Goal: Task Accomplishment & Management: Use online tool/utility

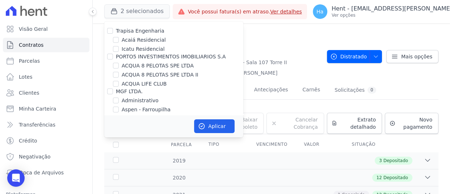
scroll to position [706, 0]
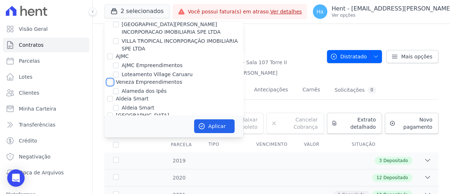
click at [112, 79] on input "Veneza Empreendimentos" at bounding box center [110, 82] width 6 height 6
checkbox input "true"
click at [227, 122] on button "Aplicar" at bounding box center [214, 126] width 41 height 14
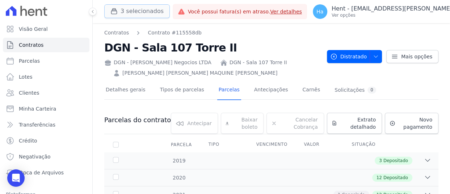
click at [138, 14] on button "3 selecionados" at bounding box center [136, 11] width 65 height 14
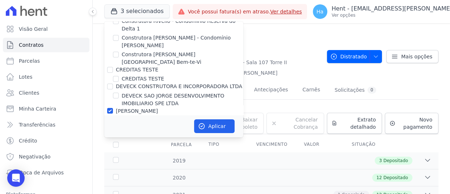
scroll to position [3483, 0]
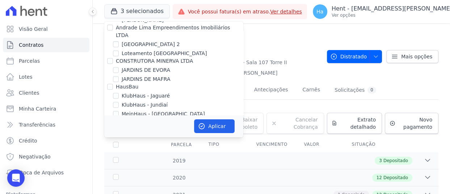
click at [111, 179] on input "KA EMPREENDIMENTOS LTDA" at bounding box center [110, 182] width 6 height 6
checkbox input "true"
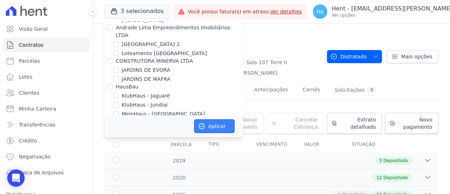
click at [206, 123] on button "Aplicar" at bounding box center [214, 126] width 41 height 14
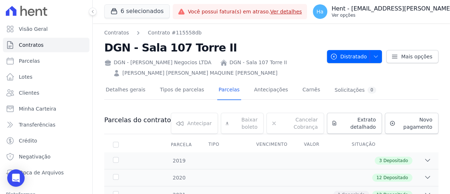
click at [402, 15] on p "Ver opções" at bounding box center [415, 15] width 169 height 6
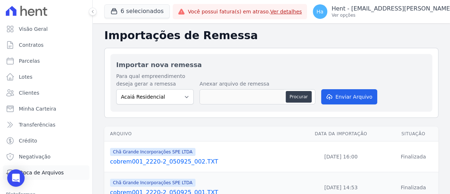
click at [38, 175] on span "Troca de Arquivos" at bounding box center [41, 172] width 45 height 7
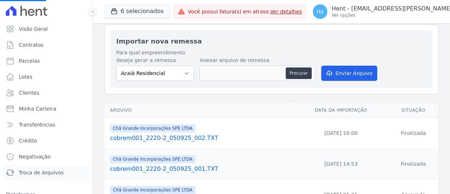
scroll to position [36, 0]
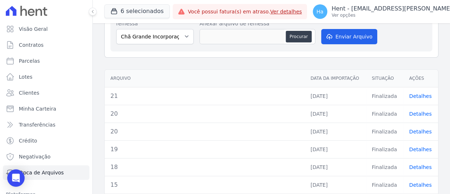
scroll to position [109, 0]
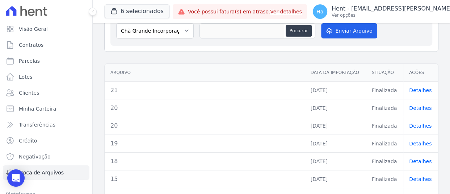
click at [415, 88] on link "Detalhes" at bounding box center [420, 90] width 22 height 6
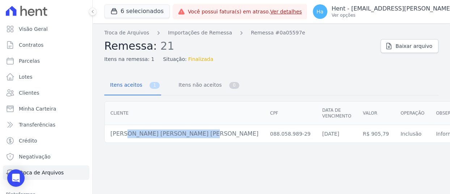
drag, startPoint x: 184, startPoint y: 132, endPoint x: 109, endPoint y: 137, distance: 75.8
click at [108, 137] on td "Joao Vicente Tozzo Cauduro" at bounding box center [185, 134] width 160 height 18
copy td "Joao Vicente Tozzo Cauduro"
click at [36, 62] on span "Parcelas" at bounding box center [29, 60] width 21 height 7
select select
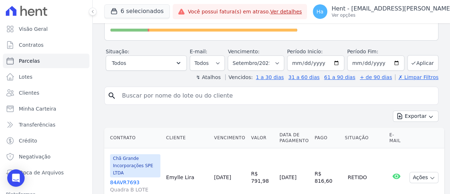
scroll to position [109, 0]
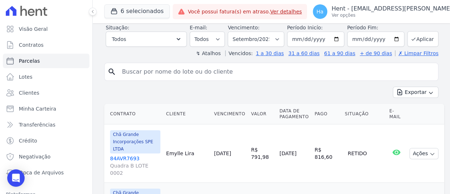
click at [144, 72] on input "search" at bounding box center [276, 71] width 317 height 14
paste input "Joao Vicente Tozzo Cauduro"
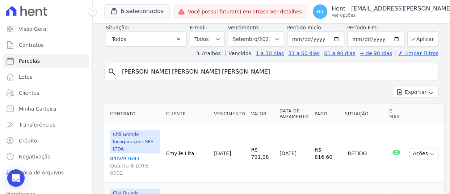
type input "Joao Vicente Tozzo Cauduro"
select select
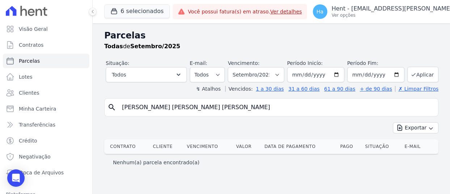
click at [131, 108] on input "Joao Vicente Tozzo Cauduro" at bounding box center [276, 107] width 317 height 14
type input "João Vicente Tozzo Cauduro"
click at [201, 105] on input "João Vicente Tozzo Cauduro" at bounding box center [276, 107] width 317 height 14
click at [121, 108] on input "João Vicente Tozzo Cauduro" at bounding box center [276, 107] width 317 height 14
select select
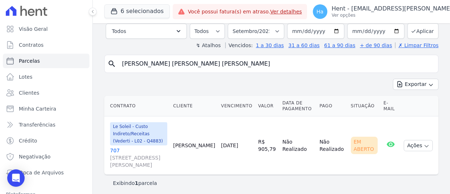
scroll to position [46, 0]
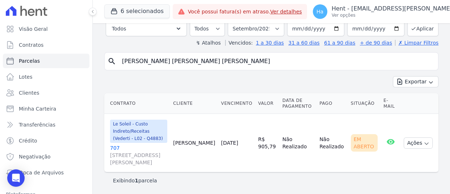
click at [116, 148] on link "707 Rua Leopoldo Pires de Melo, 0, Autódromo" at bounding box center [138, 155] width 57 height 22
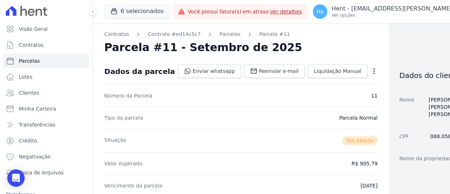
click at [370, 73] on icon "button" at bounding box center [373, 70] width 7 height 7
drag, startPoint x: 429, startPoint y: 149, endPoint x: 437, endPoint y: 150, distance: 7.7
copy dd "707"
click at [142, 14] on button "6 selecionados" at bounding box center [136, 11] width 65 height 14
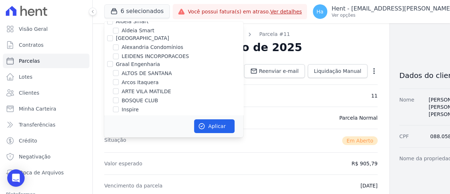
scroll to position [1788, 0]
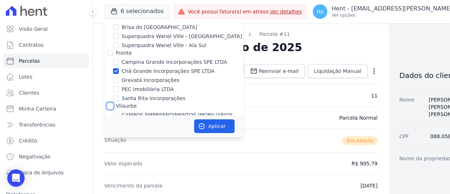
click at [109, 103] on input "Vilaurbe" at bounding box center [110, 106] width 6 height 6
checkbox input "true"
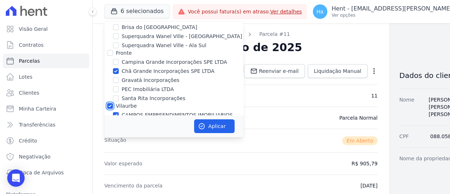
checkbox input "true"
click at [114, 68] on input "Chã Grande Incorporações SPE LTDA" at bounding box center [116, 71] width 6 height 6
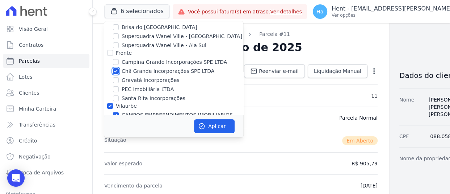
checkbox input "false"
click at [217, 122] on button "Aplicar" at bounding box center [214, 126] width 41 height 14
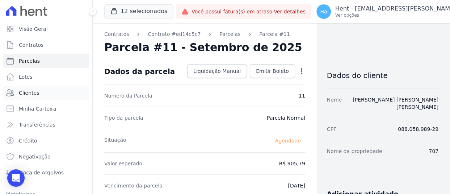
click at [25, 93] on span "Clientes" at bounding box center [29, 92] width 20 height 7
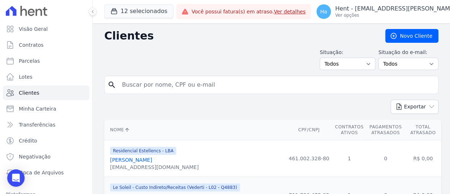
click at [208, 90] on input "search" at bounding box center [276, 84] width 317 height 14
paste input "Gabriel Alexandre Zampieri"
type input "Gabriel Alexandre Zampieri"
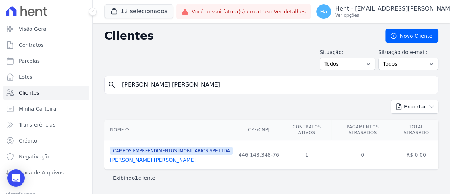
click at [146, 157] on link "Gabriel Alexandre Zampieri" at bounding box center [153, 160] width 86 height 6
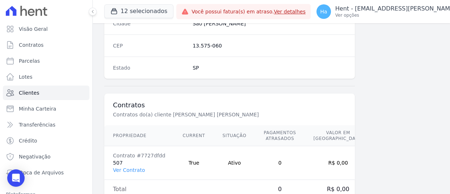
scroll to position [488, 0]
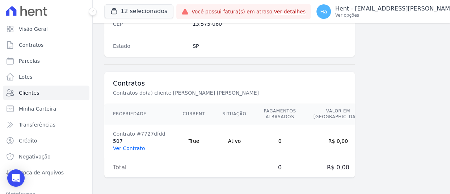
click at [123, 148] on link "Ver Contrato" at bounding box center [129, 148] width 32 height 6
click at [123, 147] on link "Ver Contrato" at bounding box center [129, 148] width 32 height 6
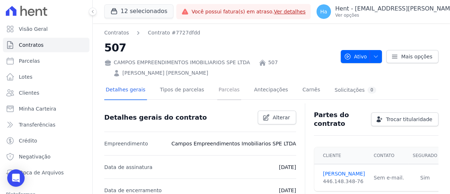
click at [217, 89] on link "Parcelas" at bounding box center [229, 90] width 24 height 19
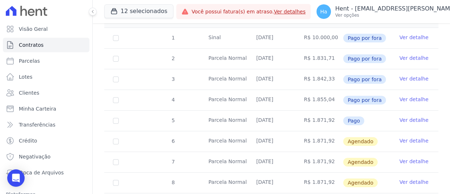
scroll to position [145, 0]
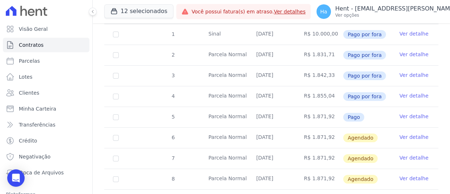
click at [409, 115] on link "Ver detalhe" at bounding box center [413, 116] width 29 height 7
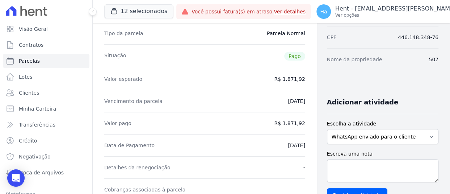
scroll to position [48, 0]
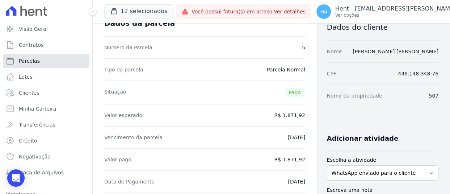
click at [33, 63] on span "Parcelas" at bounding box center [29, 60] width 21 height 7
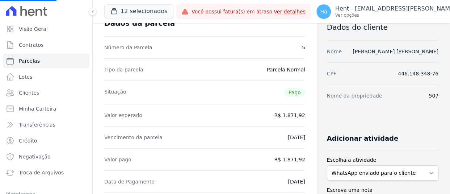
select select
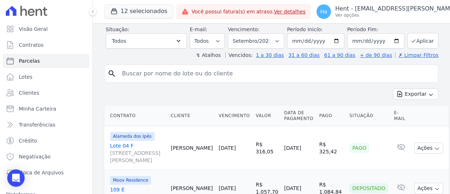
scroll to position [109, 0]
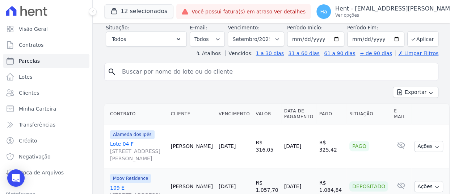
click at [143, 71] on input "search" at bounding box center [276, 71] width 317 height 14
paste input "Gabriel Alexandre Zampieri"
type input "Gabriel Alexandre Zampieri"
select select
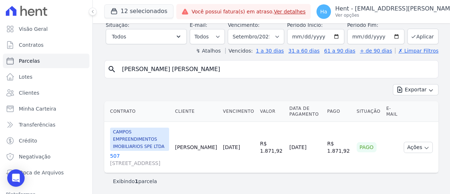
scroll to position [39, 0]
click at [383, 145] on td "Cliente sem endereço de e-mail" at bounding box center [392, 146] width 18 height 51
select select
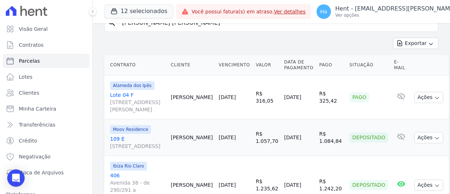
scroll to position [217, 0]
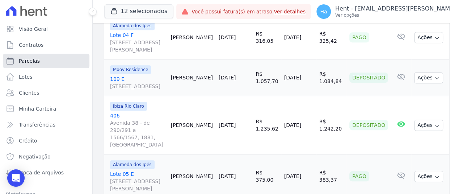
click at [28, 62] on span "Parcelas" at bounding box center [29, 60] width 21 height 7
select select
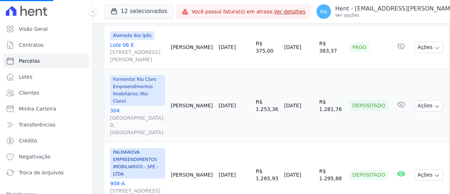
scroll to position [326, 0]
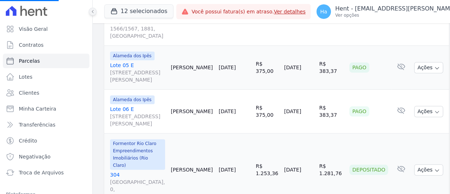
select select
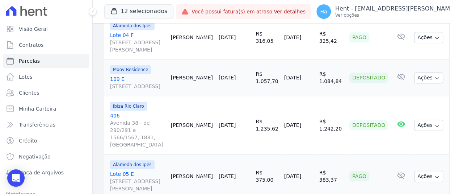
scroll to position [36, 0]
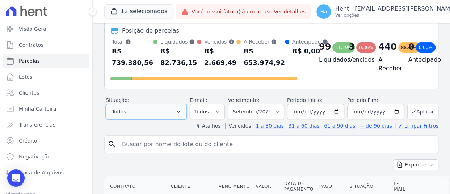
click at [173, 111] on button "Todos" at bounding box center [146, 111] width 81 height 15
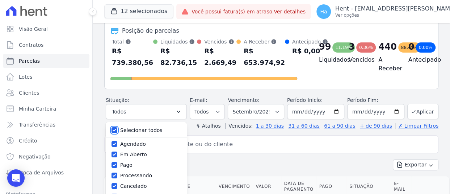
click at [114, 131] on input "Selecionar todos" at bounding box center [114, 130] width 6 height 6
checkbox input "false"
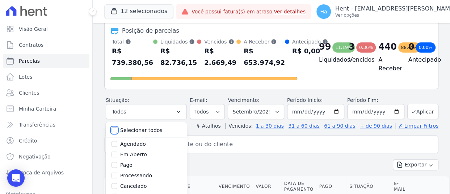
checkbox input "false"
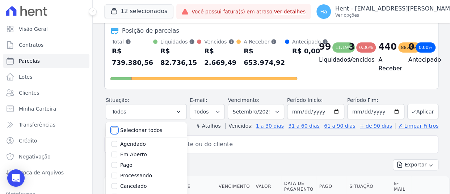
checkbox input "false"
click at [115, 154] on input "Em Aberto" at bounding box center [114, 154] width 6 height 6
checkbox input "true"
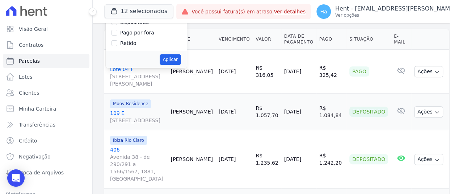
scroll to position [181, 0]
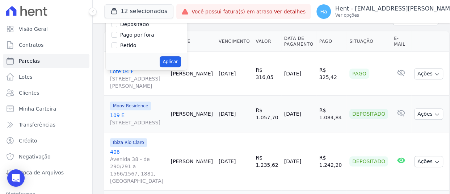
click at [176, 60] on button "Aplicar" at bounding box center [170, 61] width 21 height 11
select select "pending"
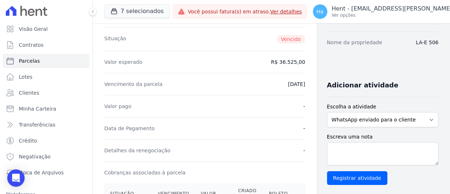
scroll to position [109, 0]
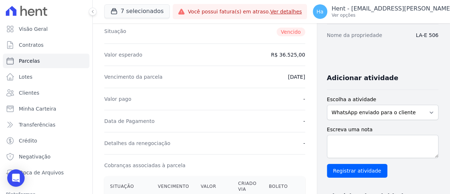
drag, startPoint x: 410, startPoint y: 34, endPoint x: 432, endPoint y: 34, distance: 21.7
click at [432, 34] on div "Nome da propriedade LA-E 506" at bounding box center [382, 35] width 111 height 22
copy dd "LA-E 506"
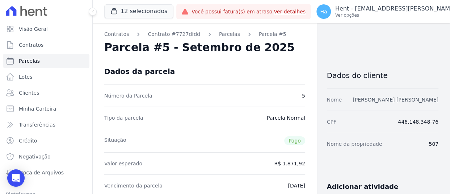
click at [398, 100] on link "Gabriel Alexandre Zampieri" at bounding box center [395, 100] width 86 height 6
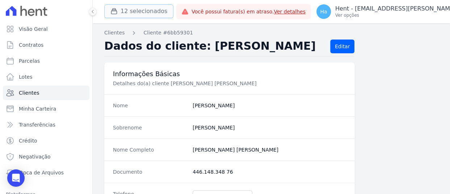
click at [136, 12] on button "12 selecionados" at bounding box center [138, 11] width 69 height 14
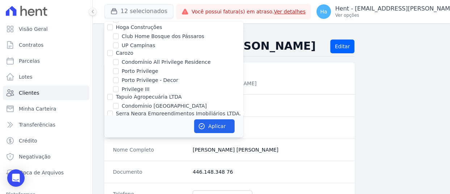
scroll to position [4744, 0]
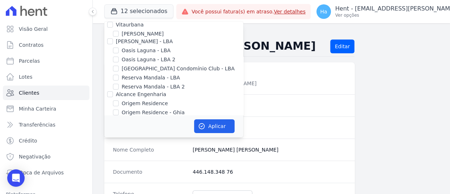
checkbox input "true"
click at [210, 128] on button "Aplicar" at bounding box center [214, 126] width 41 height 14
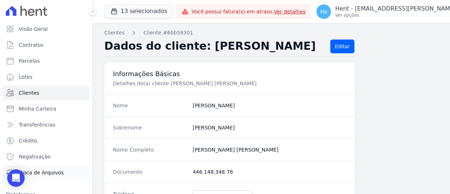
click at [48, 173] on span "Troca de Arquivos" at bounding box center [41, 172] width 45 height 7
click at [143, 15] on button "13 selecionados" at bounding box center [138, 11] width 69 height 14
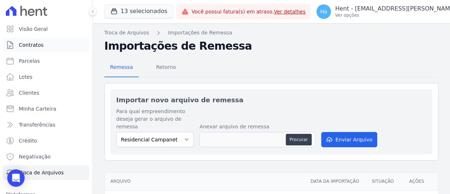
click at [21, 48] on link "Contratos" at bounding box center [46, 45] width 86 height 14
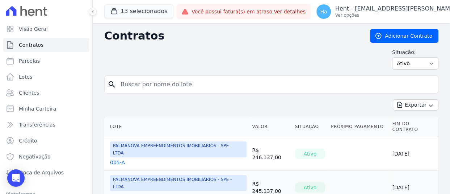
click at [168, 86] on input "search" at bounding box center [275, 84] width 319 height 14
type input "BL 33 -"
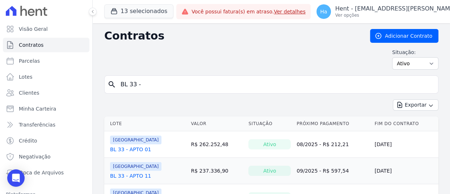
click at [136, 148] on link "BL 33 - APTO 01" at bounding box center [130, 148] width 41 height 7
click at [132, 179] on td "PARQUE DAS FLORES BL 33 - APTO 11" at bounding box center [146, 170] width 84 height 26
click at [132, 173] on link "BL 33 - APTO 11" at bounding box center [130, 175] width 41 height 7
click at [129, 175] on link "BL 33 - APTO 11" at bounding box center [130, 175] width 41 height 7
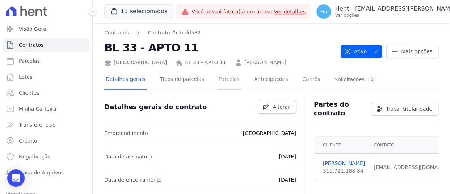
click at [221, 78] on link "Parcelas" at bounding box center [229, 79] width 24 height 19
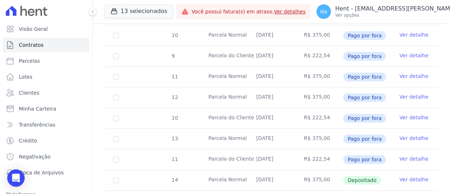
scroll to position [362, 0]
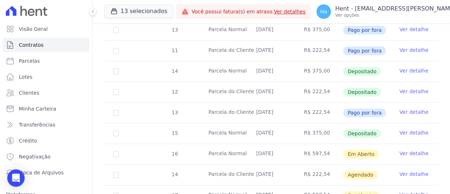
click at [405, 152] on link "Ver detalhe" at bounding box center [413, 152] width 29 height 7
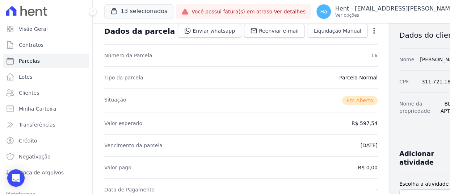
scroll to position [36, 0]
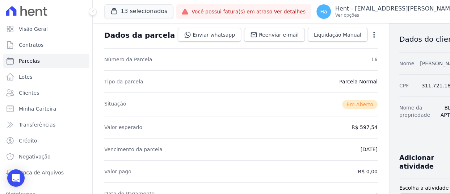
click at [420, 61] on link "VALERIA SANTOS DE BRITO" at bounding box center [441, 63] width 42 height 6
drag, startPoint x: 33, startPoint y: 46, endPoint x: 28, endPoint y: 62, distance: 16.5
drag, startPoint x: 413, startPoint y: 116, endPoint x: 435, endPoint y: 124, distance: 23.7
copy dd "BL 33 - APTO 11"
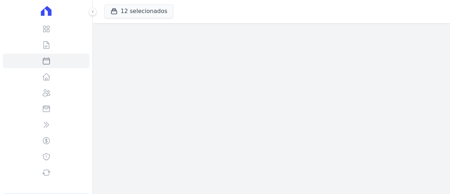
select select
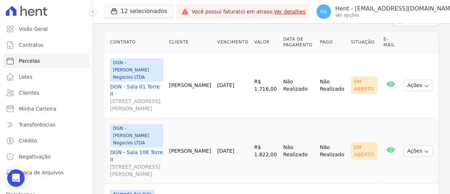
scroll to position [109, 0]
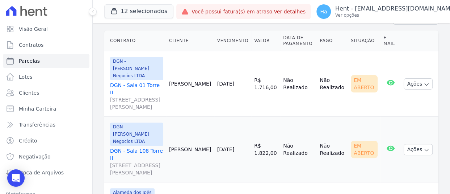
click at [116, 81] on link "DGN - Sala 01 Torre II Rua José de Holanda, 440, Sala 01 - Torre II, Torre" at bounding box center [136, 95] width 53 height 29
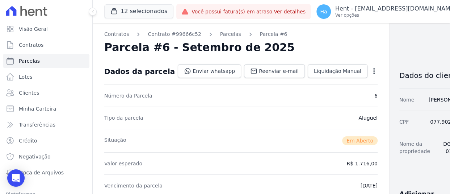
click at [370, 74] on icon "button" at bounding box center [373, 70] width 7 height 7
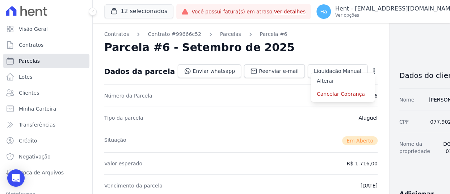
click at [25, 62] on span "Parcelas" at bounding box center [29, 60] width 21 height 7
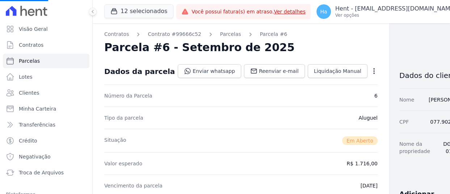
select select
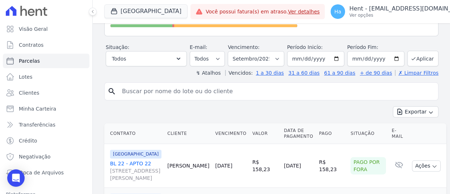
scroll to position [109, 0]
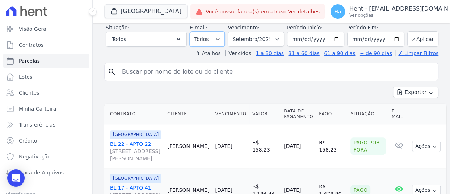
click at [215, 45] on select "Todos Lido Não-lido" at bounding box center [207, 38] width 35 height 15
select select "read"
click at [190, 38] on select "Todos Lido Não-lido" at bounding box center [207, 38] width 35 height 15
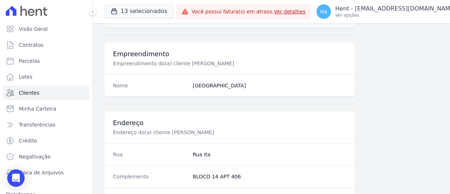
scroll to position [253, 0]
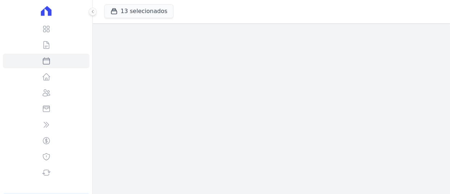
select select
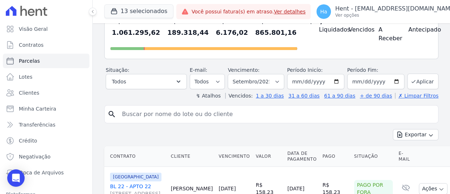
scroll to position [72, 0]
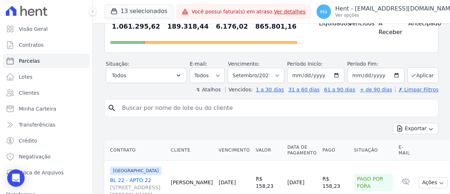
click at [150, 115] on input "search" at bounding box center [276, 108] width 317 height 14
paste input "BL 33 - APTO 11"
type input "BL 33 - APTO 11"
select select
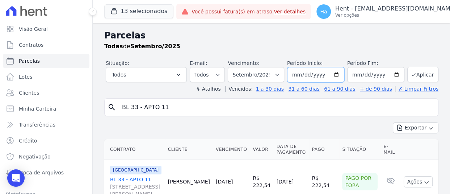
click at [303, 76] on input "2025-09-01" at bounding box center [315, 74] width 57 height 15
type input "[DATE]"
click at [406, 66] on div "Situação: Agendado Em Aberto Pago Processando Cancelado Vencido Transferindo De…" at bounding box center [272, 70] width 333 height 23
click at [410, 70] on button "Aplicar" at bounding box center [422, 75] width 31 height 16
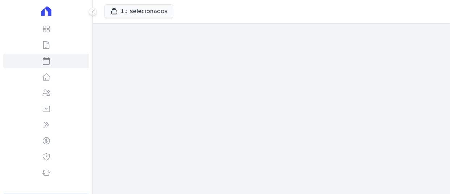
select select
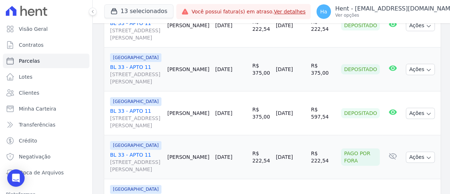
scroll to position [69, 0]
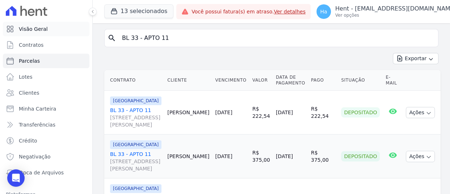
drag, startPoint x: 173, startPoint y: 41, endPoint x: 39, endPoint y: 26, distance: 135.5
click at [63, 31] on div "Visão Geral Contratos [GEOGRAPHIC_DATA] Lotes Clientes Minha Carteira Transferê…" at bounding box center [225, 97] width 450 height 194
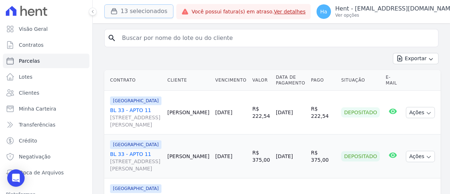
click at [152, 10] on button "13 selecionados" at bounding box center [138, 11] width 69 height 14
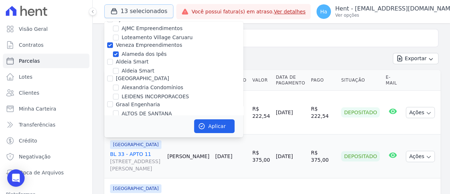
scroll to position [724, 0]
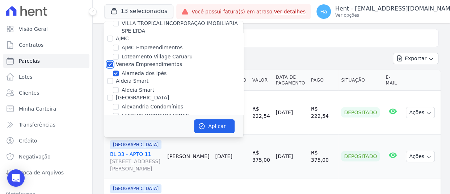
click at [109, 61] on input "Veneza Empreendimentos" at bounding box center [110, 64] width 6 height 6
checkbox input "false"
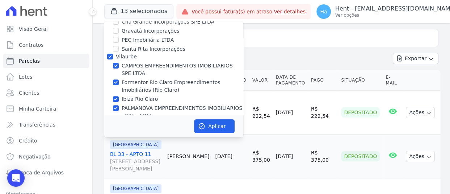
scroll to position [1809, 0]
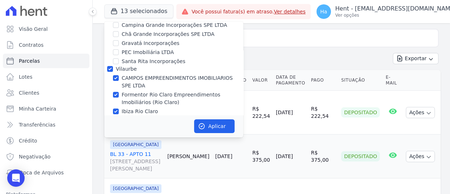
click at [107, 65] on div at bounding box center [110, 68] width 6 height 7
click at [108, 66] on input "Vilaurbe" at bounding box center [110, 69] width 6 height 6
checkbox input "false"
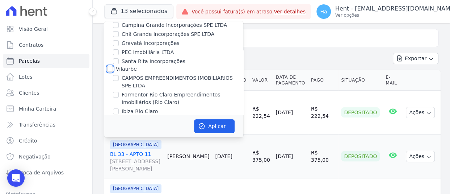
checkbox input "false"
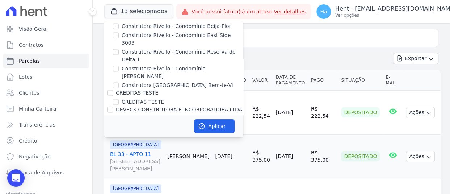
click at [108, 131] on input "[PERSON_NAME]" at bounding box center [110, 134] width 6 height 6
checkbox input "false"
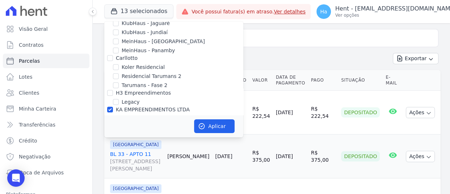
scroll to position [3510, 0]
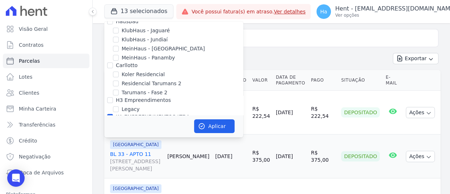
click at [113, 113] on div "KA EMPREENDIMENTOS LTDA" at bounding box center [173, 117] width 139 height 8
click at [112, 114] on input "KA EMPREENDIMENTOS LTDA" at bounding box center [110, 117] width 6 height 6
checkbox input "false"
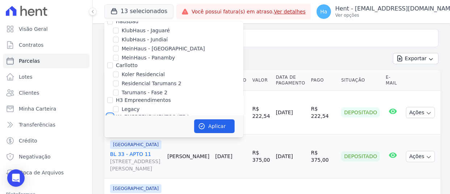
checkbox input "false"
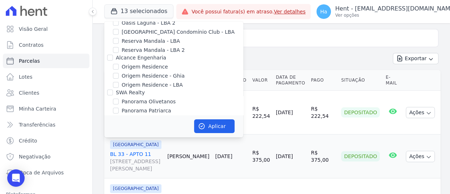
scroll to position [4957, 0]
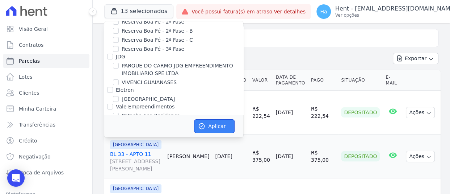
click at [222, 122] on button "Aplicar" at bounding box center [214, 126] width 41 height 14
select select
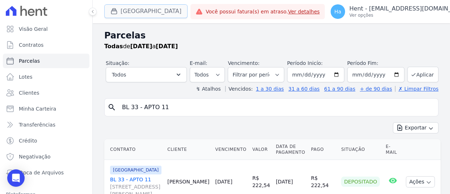
click at [152, 10] on button "[GEOGRAPHIC_DATA]" at bounding box center [145, 11] width 83 height 14
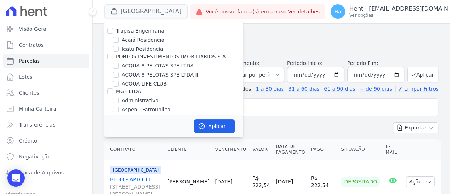
scroll to position [2768, 0]
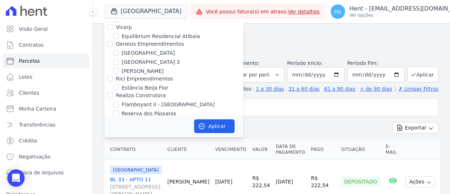
click at [110, 118] on input "FLEX PARTICIPACOES LTDA" at bounding box center [110, 121] width 6 height 6
checkbox input "true"
click at [217, 120] on button "Aplicar" at bounding box center [214, 126] width 41 height 14
select select
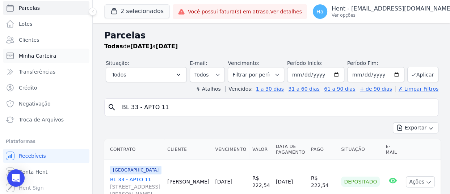
scroll to position [54, 0]
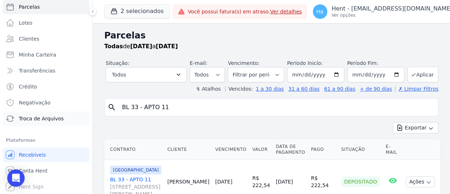
click at [41, 118] on span "Troca de Arquivos" at bounding box center [41, 118] width 45 height 7
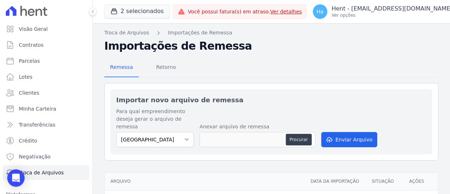
scroll to position [72, 0]
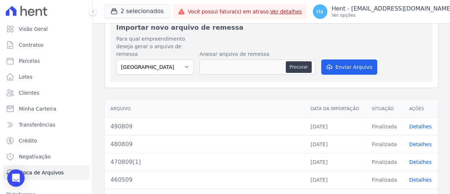
click at [418, 124] on link "Detalhes" at bounding box center [420, 126] width 22 height 6
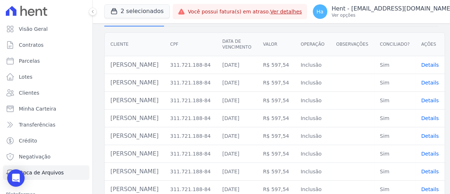
scroll to position [72, 0]
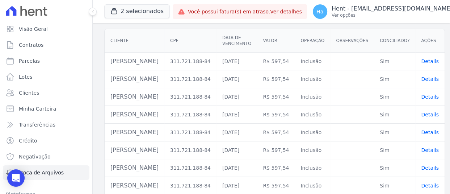
drag, startPoint x: 108, startPoint y: 58, endPoint x: 169, endPoint y: 66, distance: 61.0
click at [164, 66] on td "[PERSON_NAME]" at bounding box center [135, 61] width 60 height 18
copy td "[PERSON_NAME]"
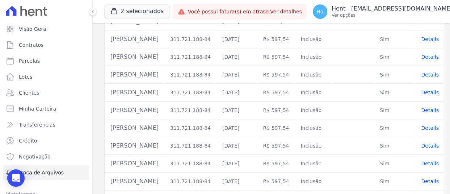
scroll to position [415, 0]
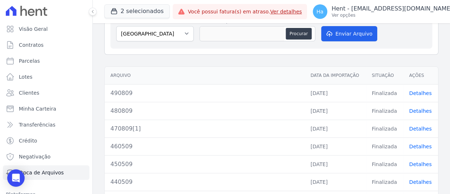
scroll to position [109, 0]
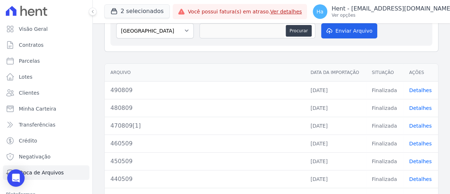
click at [414, 125] on link "Detalhes" at bounding box center [420, 126] width 22 height 6
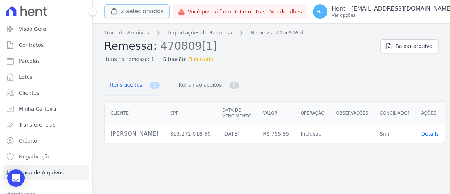
click at [145, 8] on button "2 selecionados" at bounding box center [136, 11] width 65 height 14
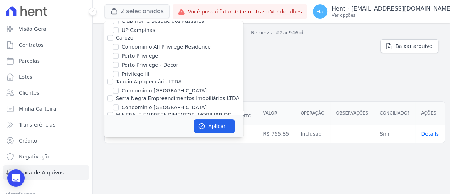
scroll to position [4744, 0]
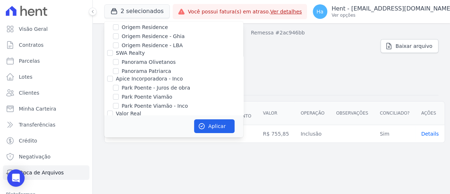
click at [115, 171] on input "[GEOGRAPHIC_DATA]" at bounding box center [116, 174] width 6 height 6
checkbox input "false"
click at [203, 124] on icon "button" at bounding box center [201, 125] width 7 height 7
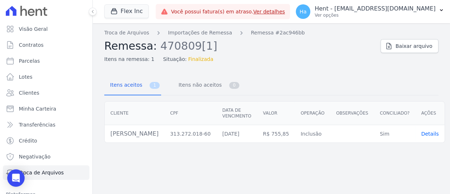
drag, startPoint x: 186, startPoint y: 135, endPoint x: 105, endPoint y: 135, distance: 80.3
click at [105, 135] on td "[PERSON_NAME]" at bounding box center [135, 134] width 60 height 18
copy td "[PERSON_NAME]"
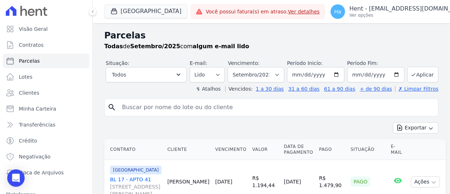
select select
click at [428, 130] on icon "button" at bounding box center [431, 128] width 6 height 6
click at [411, 156] on span "Exportar CSV" at bounding box center [415, 156] width 38 height 7
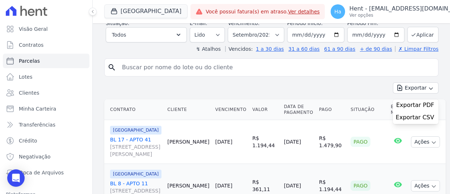
scroll to position [109, 0]
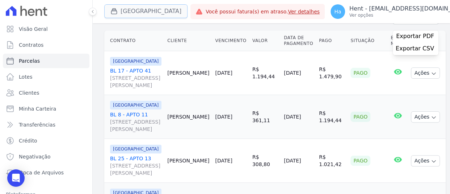
click at [119, 14] on div "button" at bounding box center [115, 11] width 10 height 7
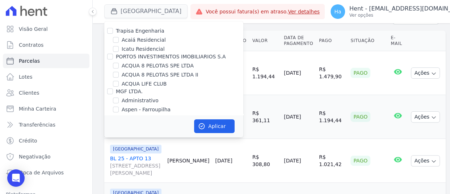
scroll to position [4717, 0]
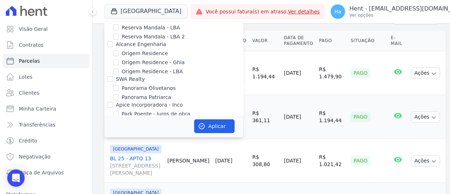
click at [105, 170] on div "Priori" at bounding box center [173, 174] width 139 height 8
click at [112, 171] on input "Priori" at bounding box center [110, 174] width 6 height 6
checkbox input "true"
click at [209, 124] on button "Aplicar" at bounding box center [214, 126] width 41 height 14
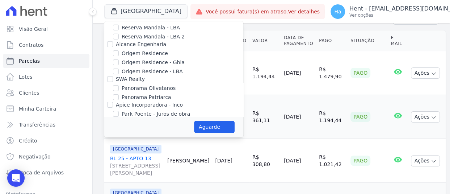
select select
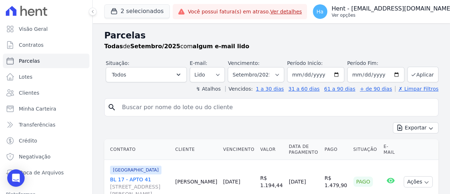
click at [361, 8] on p "Hent - [EMAIL_ADDRESS][DOMAIN_NAME]" at bounding box center [391, 8] width 121 height 7
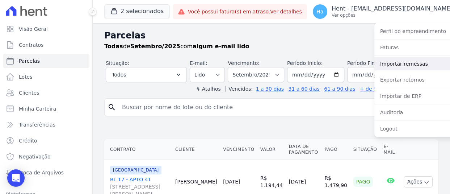
click at [374, 61] on link "Importar remessas" at bounding box center [420, 63] width 93 height 13
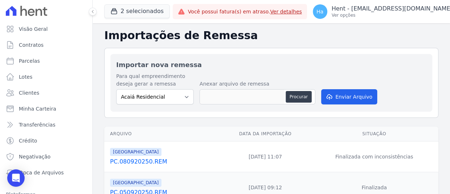
click at [141, 160] on link "PC.080920250.REM" at bounding box center [163, 161] width 107 height 9
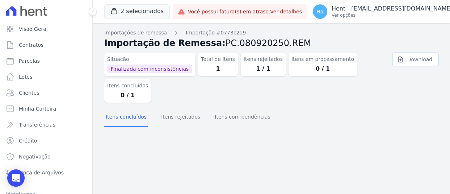
click at [403, 61] on icon at bounding box center [400, 59] width 7 height 7
click at [398, 11] on p "Hent - [EMAIL_ADDRESS][DOMAIN_NAME]" at bounding box center [391, 8] width 121 height 7
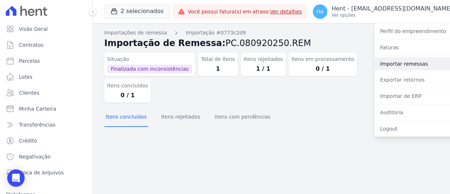
click at [393, 64] on link "Importar remessas" at bounding box center [420, 63] width 93 height 13
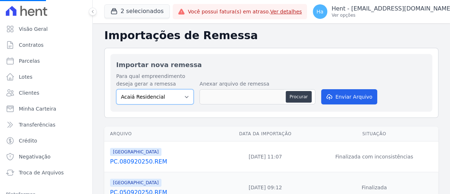
click at [177, 101] on select "Acaiá Residencial ACQUA 8 PELOTAS SPE LTDA II Administrativo AGILE ELOI MENDES …" at bounding box center [154, 96] width 77 height 15
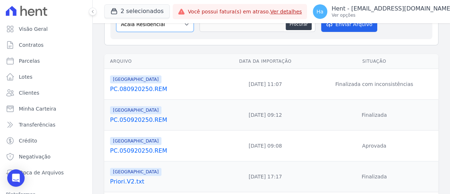
click at [184, 28] on select "Acaiá Residencial ACQUA 8 PELOTAS SPE LTDA II Administrativo AGILE ELOI MENDES …" at bounding box center [154, 24] width 77 height 15
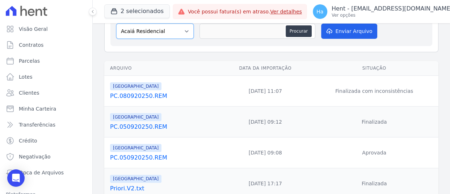
select select "986a0db6-a8ec-4145-84fa-14c71c5582ed"
click at [116, 24] on select "Acaiá Residencial ACQUA 8 PELOTAS SPE LTDA II Administrativo AGILE ELOI MENDES …" at bounding box center [154, 31] width 77 height 15
click at [286, 27] on button "Procurar" at bounding box center [299, 31] width 26 height 12
type input "PC.080920250.REM"
click at [353, 32] on button "Enviar Arquivo" at bounding box center [349, 31] width 56 height 15
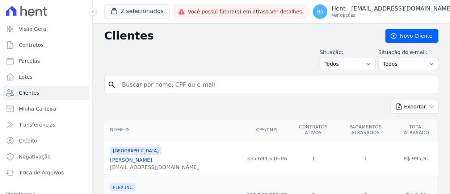
click at [184, 80] on input "search" at bounding box center [276, 84] width 317 height 14
paste input "[PERSON_NAME]"
type input "[PERSON_NAME]"
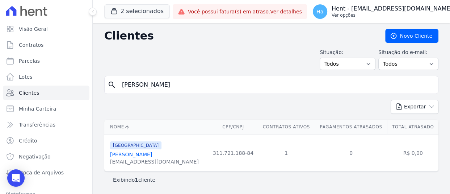
click at [380, 15] on p "Ver opções" at bounding box center [391, 15] width 121 height 6
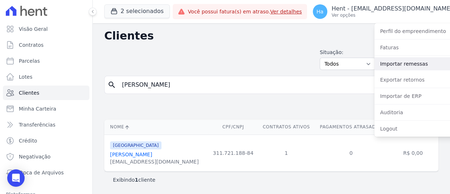
click at [381, 64] on link "Importar remessas" at bounding box center [420, 63] width 93 height 13
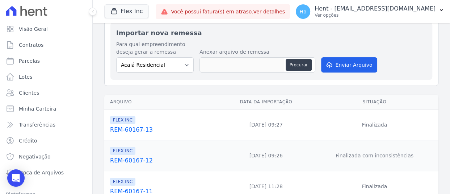
scroll to position [72, 0]
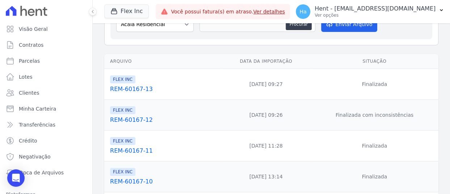
click at [138, 89] on link "REM-60167-13" at bounding box center [164, 89] width 109 height 9
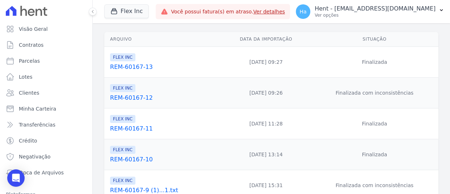
scroll to position [109, 0]
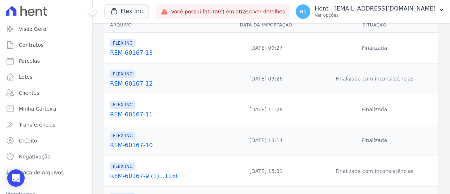
click at [122, 83] on link "REM-60167-12" at bounding box center [164, 83] width 109 height 9
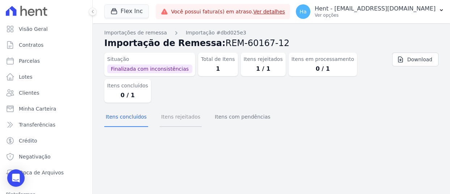
click at [185, 111] on button "Itens rejeitados" at bounding box center [181, 117] width 42 height 19
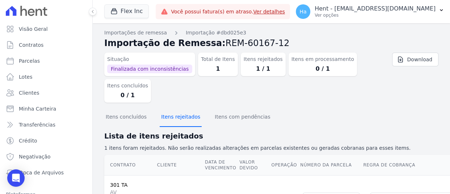
scroll to position [72, 0]
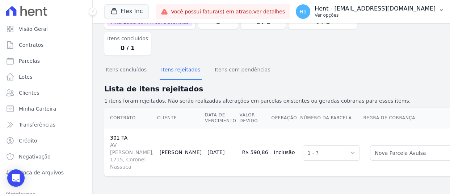
click at [387, 13] on p "Ver opções" at bounding box center [374, 15] width 121 height 6
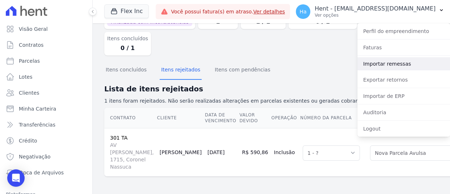
click at [395, 62] on link "Importar remessas" at bounding box center [403, 63] width 93 height 13
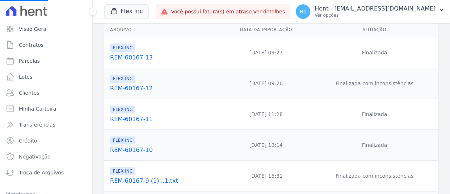
scroll to position [109, 0]
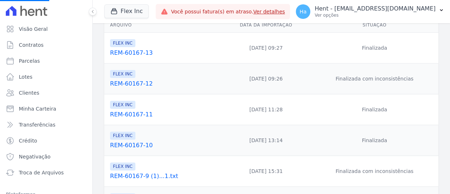
click at [138, 84] on link "REM-60167-12" at bounding box center [164, 83] width 109 height 9
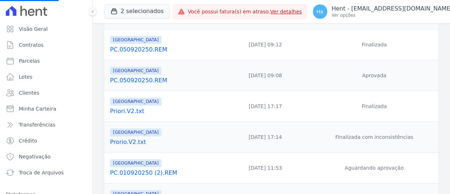
scroll to position [217, 0]
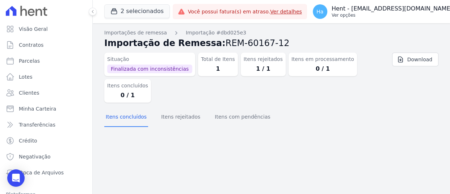
click at [388, 5] on p "Hent - [EMAIL_ADDRESS][DOMAIN_NAME]" at bounding box center [391, 8] width 121 height 7
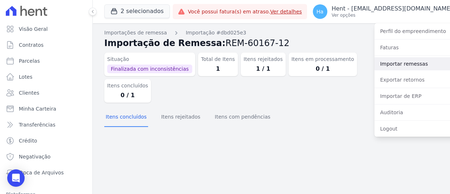
click at [386, 65] on link "Importar remessas" at bounding box center [420, 63] width 93 height 13
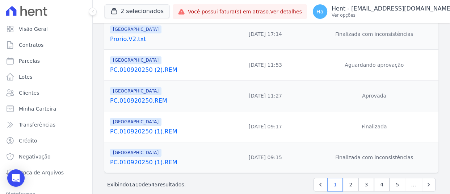
scroll to position [288, 0]
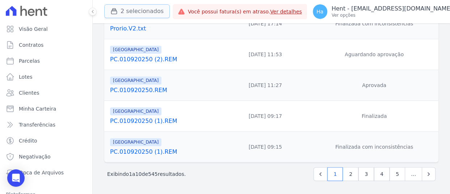
click at [143, 10] on button "2 selecionados" at bounding box center [136, 11] width 65 height 14
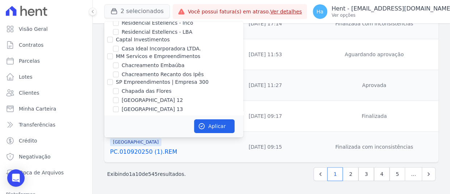
scroll to position [2768, 0]
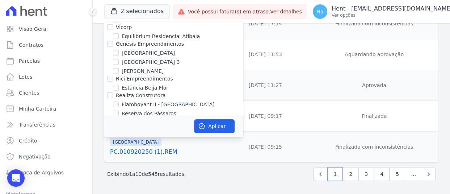
click at [113, 117] on div "FLEX PARTICIPACOES LTDA" at bounding box center [173, 121] width 139 height 8
click at [113, 118] on input "FLEX PARTICIPACOES LTDA" at bounding box center [110, 121] width 6 height 6
checkbox input "true"
click at [222, 124] on button "Aplicar" at bounding box center [214, 126] width 41 height 14
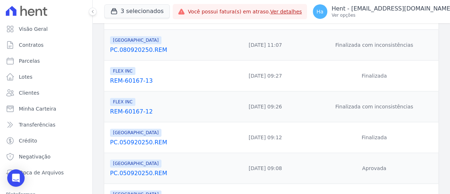
scroll to position [145, 0]
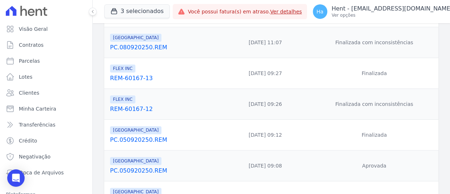
click at [137, 111] on link "REM-60167-12" at bounding box center [163, 109] width 107 height 9
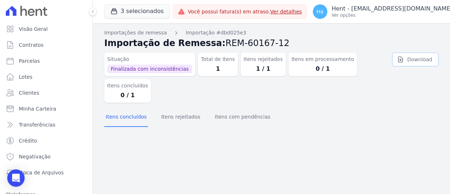
click at [402, 60] on icon at bounding box center [400, 59] width 4 height 5
click at [392, 19] on button "Ha Hent - [EMAIL_ADDRESS][DOMAIN_NAME] Ver opções" at bounding box center [387, 11] width 160 height 20
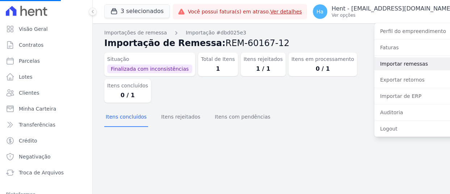
click at [380, 66] on link "Importar remessas" at bounding box center [420, 63] width 93 height 13
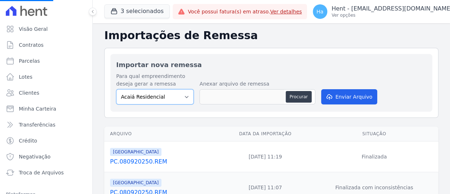
click at [177, 100] on select "Acaiá Residencial ACQUA 8 PELOTAS SPE LTDA II Administrativo AGILE ELOI MENDES …" at bounding box center [154, 96] width 77 height 15
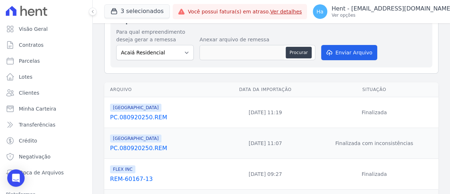
scroll to position [72, 0]
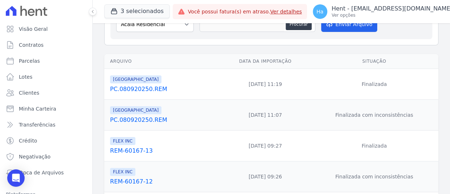
click at [170, 20] on div "3 selecionados Trapisa Engenharia Acaiá Residencial Icatu Residencial PORTO5 IN…" at bounding box center [136, 12] width 65 height 24
click at [185, 27] on select "Acaiá Residencial ACQUA 8 PELOTAS SPE LTDA II Administrativo AGILE ELOI MENDES …" at bounding box center [154, 24] width 77 height 15
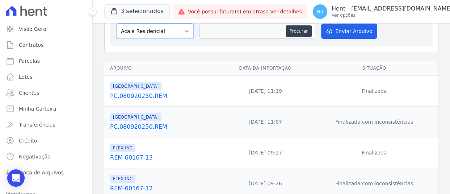
select select "caf86ba3-aaac-486b-b984-c2b9af1a8a61"
click at [116, 24] on select "Acaiá Residencial ACQUA 8 PELOTAS SPE LTDA II Administrativo AGILE ELOI MENDES …" at bounding box center [154, 31] width 77 height 15
click at [290, 29] on button "Procurar" at bounding box center [299, 31] width 26 height 12
type input "PC.080920250.REM"
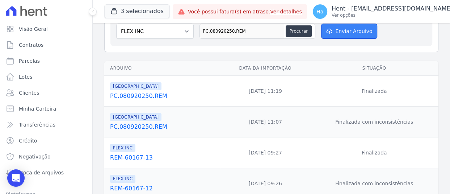
click at [328, 29] on icon "submit" at bounding box center [328, 31] width 7 height 6
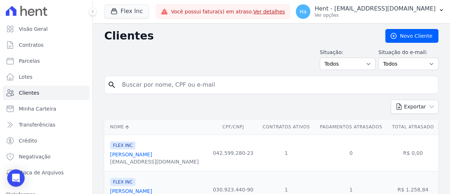
click at [170, 88] on input "search" at bounding box center [276, 84] width 317 height 14
paste input "[PERSON_NAME]"
type input "[PERSON_NAME]"
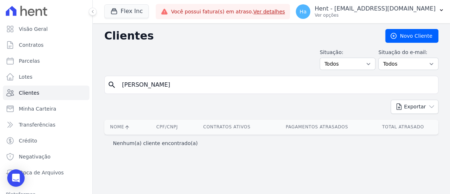
click at [118, 83] on input "[PERSON_NAME]" at bounding box center [276, 84] width 317 height 14
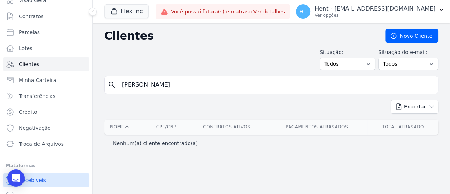
scroll to position [54, 0]
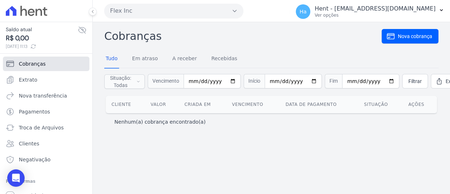
click at [37, 67] on link "Cobranças" at bounding box center [46, 63] width 86 height 14
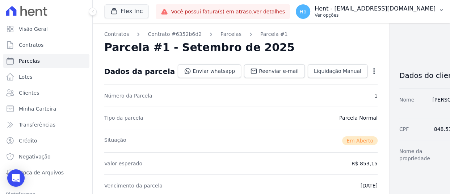
click at [384, 16] on p "Ver opções" at bounding box center [374, 15] width 121 height 6
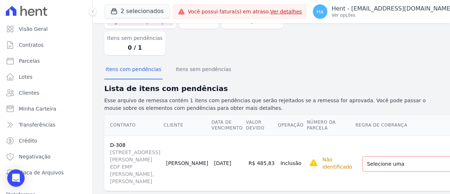
scroll to position [109, 0]
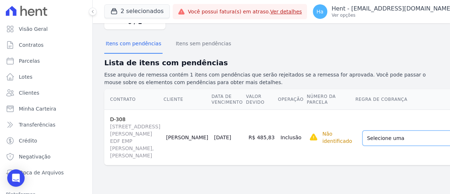
click at [378, 130] on select "Selecione uma Nova Parcela Avulsa Parcela Avulsa Existente Financiamento CEF (2…" at bounding box center [422, 137] width 121 height 15
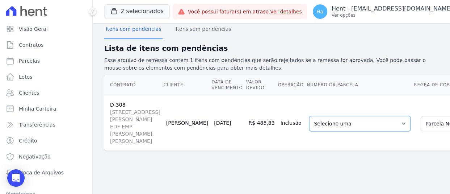
click at [320, 127] on select "Selecione uma 1 - 30/07/2025 - R$ 462,73 - Vencido" at bounding box center [359, 123] width 101 height 15
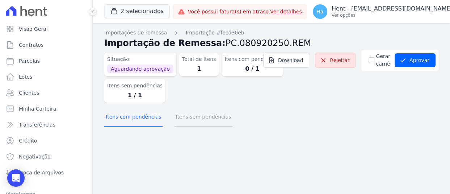
click at [184, 118] on button "Itens sem pendências" at bounding box center [203, 117] width 58 height 19
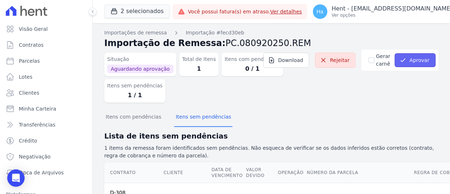
click at [413, 62] on button "Aprovar" at bounding box center [414, 60] width 41 height 14
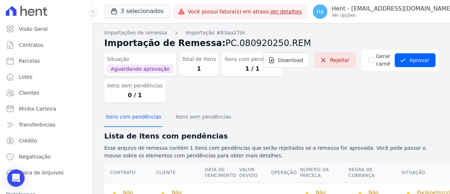
scroll to position [33, 0]
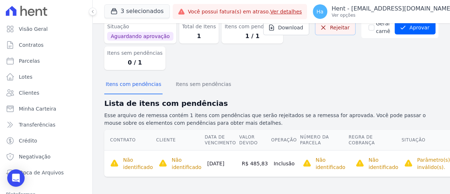
click at [325, 28] on icon at bounding box center [323, 27] width 7 height 7
click at [374, 9] on p "Hent - [EMAIL_ADDRESS][DOMAIN_NAME]" at bounding box center [391, 8] width 121 height 7
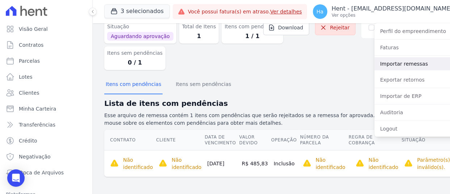
click at [378, 63] on link "Importar remessas" at bounding box center [420, 63] width 93 height 13
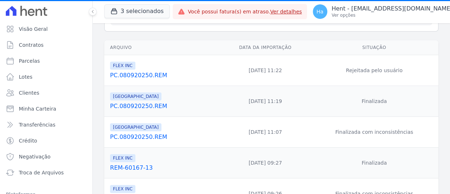
scroll to position [36, 0]
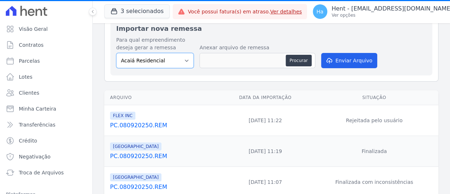
click at [181, 65] on select "Acaiá Residencial ACQUA 8 PELOTAS SPE LTDA II Administrativo AGILE ELOI MENDES …" at bounding box center [154, 60] width 77 height 15
select select "caf86ba3-aaac-486b-b984-c2b9af1a8a61"
click at [116, 53] on select "Acaiá Residencial ACQUA 8 PELOTAS SPE LTDA II Administrativo AGILE ELOI MENDES …" at bounding box center [154, 60] width 77 height 15
click at [299, 54] on div "Procurar" at bounding box center [257, 60] width 116 height 15
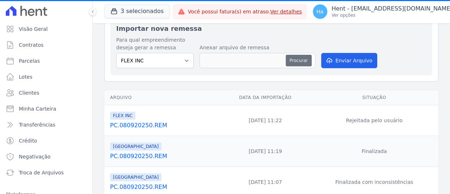
click at [299, 60] on button "Procurar" at bounding box center [299, 61] width 26 height 12
type input "REM-60167-12"
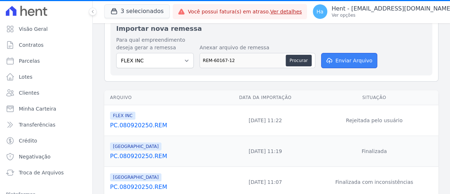
click at [352, 62] on button "Enviar Arquivo" at bounding box center [349, 60] width 56 height 15
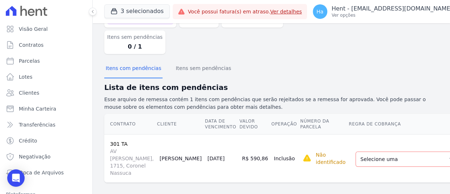
scroll to position [72, 0]
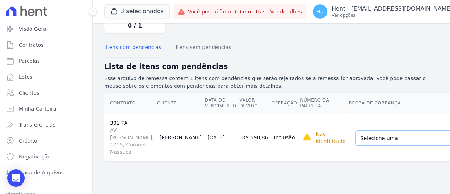
click at [355, 145] on select "Selecione uma Nova Parcela Avulsa Parcela Avulsa Existente Parcela Normal (21 X…" at bounding box center [406, 137] width 103 height 15
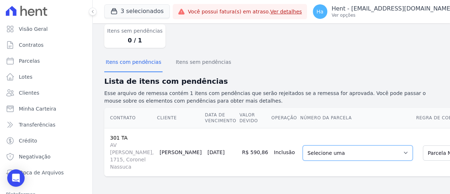
click at [303, 145] on select "Selecione uma 2 - 10/08/2025 - R$ 396,98 - Agendado 3 - 10/09/2025 - R$ 396,98 …" at bounding box center [358, 152] width 110 height 15
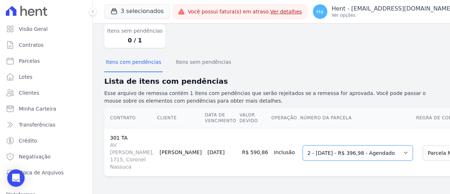
click at [303, 146] on select "Selecione uma 2 - 10/08/2025 - R$ 396,98 - Agendado 3 - 10/09/2025 - R$ 396,98 …" at bounding box center [358, 152] width 110 height 15
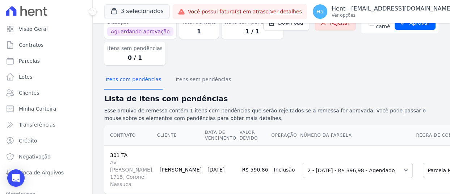
scroll to position [36, 0]
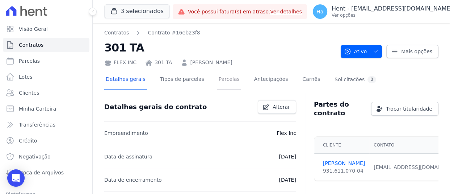
click at [223, 77] on link "Parcelas" at bounding box center [229, 79] width 24 height 19
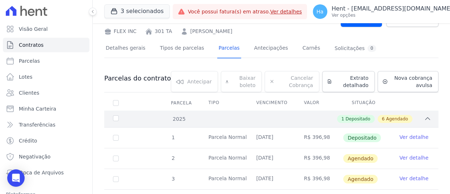
scroll to position [109, 0]
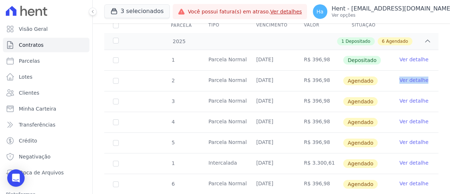
drag, startPoint x: 391, startPoint y: 82, endPoint x: 424, endPoint y: 82, distance: 32.6
click at [424, 82] on td "Ver detalhe" at bounding box center [414, 81] width 48 height 20
click at [126, 11] on button "3 selecionados" at bounding box center [136, 11] width 65 height 14
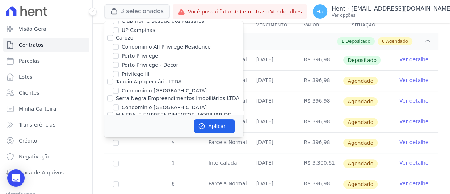
scroll to position [4744, 0]
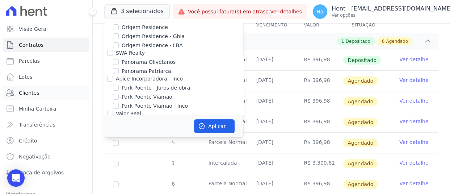
click at [34, 90] on span "Clientes" at bounding box center [29, 92] width 20 height 7
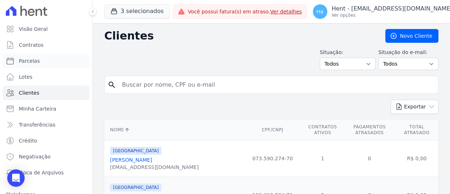
click at [31, 64] on link "Parcelas" at bounding box center [46, 61] width 86 height 14
click at [32, 61] on span "Parcelas" at bounding box center [29, 60] width 21 height 7
select select
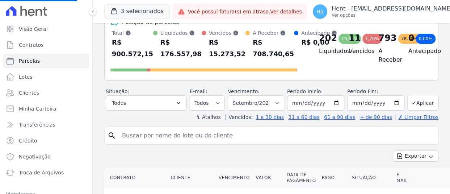
scroll to position [109, 0]
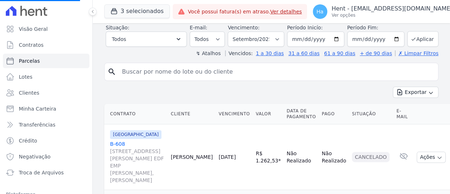
select select
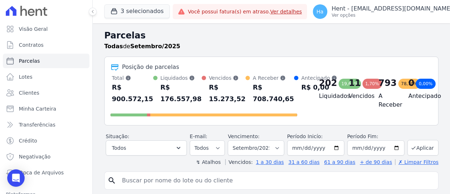
click at [158, 174] on input "search" at bounding box center [276, 180] width 317 height 14
paste input "raquel.almeida@cavazani.com.br"
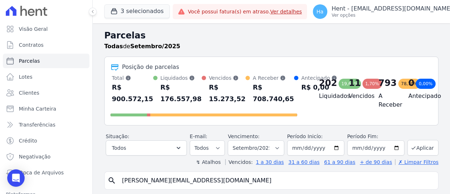
type input "raquel.almeida@cavazani.com.br"
select select
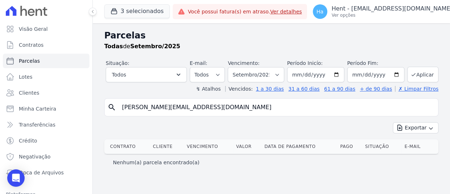
drag, startPoint x: 220, startPoint y: 107, endPoint x: 0, endPoint y: 106, distance: 219.6
click at [0, 109] on div "Visão Geral Contratos Parcelas Lotes Clientes Minha Carteira Transferências Cré…" at bounding box center [225, 97] width 450 height 194
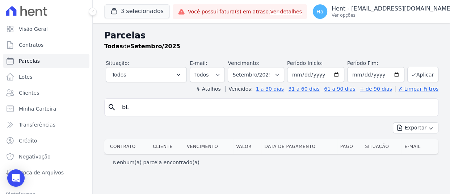
type input "b"
type input "BL 6 - APTO 34"
select select
drag, startPoint x: 174, startPoint y: 104, endPoint x: 109, endPoint y: 107, distance: 65.6
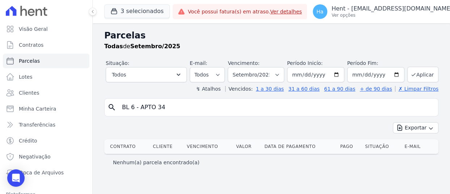
click at [109, 107] on div "search BL 6 - APTO 34" at bounding box center [271, 107] width 334 height 18
type input "Fabiana"
select select
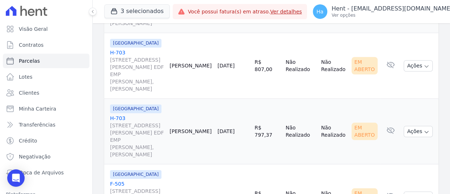
scroll to position [395, 0]
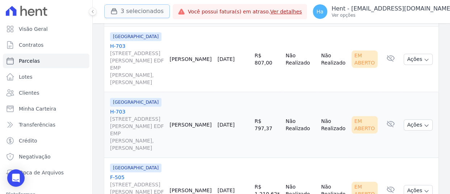
click at [135, 14] on button "3 selecionados" at bounding box center [136, 11] width 65 height 14
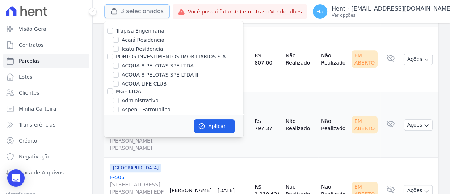
click at [139, 12] on button "3 selecionados" at bounding box center [136, 11] width 65 height 14
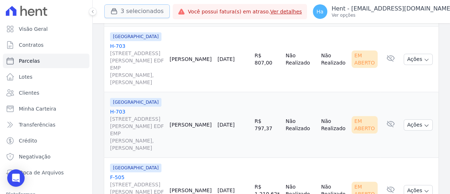
click at [139, 12] on button "3 selecionados" at bounding box center [136, 11] width 65 height 14
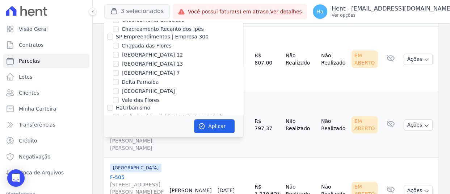
scroll to position [4752, 0]
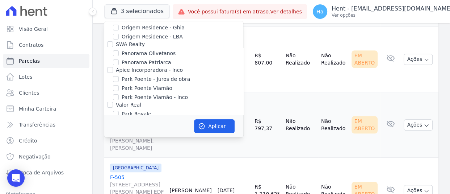
click at [113, 171] on input "PARQUE DOS PASSAROS" at bounding box center [116, 174] width 6 height 6
checkbox input "true"
click at [208, 120] on button "Aplicar" at bounding box center [214, 126] width 41 height 14
select select
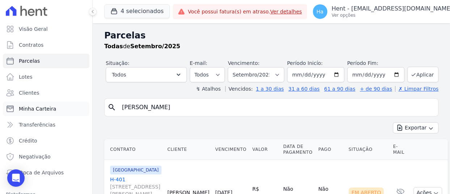
drag, startPoint x: 160, startPoint y: 106, endPoint x: 39, endPoint y: 102, distance: 120.2
click at [53, 105] on div "Visão Geral Contratos [GEOGRAPHIC_DATA] Lotes Clientes Minha Carteira Transferê…" at bounding box center [225, 97] width 450 height 194
type input "BL 6 - APTO 34"
select select
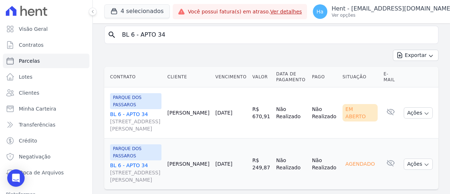
scroll to position [75, 0]
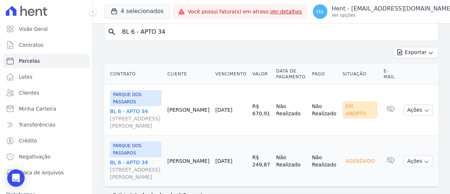
click at [132, 107] on link "BL 6 - APTO 34 Rua Arminda de Lima, 20, SALA 01, Centro" at bounding box center [135, 118] width 51 height 22
click at [131, 158] on link "BL 6 - APTO 34 Rua Arminda de Lima, 20, SALA 01, Centro" at bounding box center [135, 169] width 51 height 22
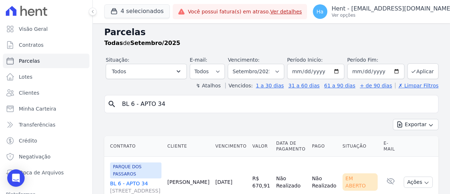
scroll to position [3, 0]
click at [303, 72] on input "2025-09-01" at bounding box center [315, 71] width 57 height 15
type input "2025-08-01"
click at [418, 68] on button "Aplicar" at bounding box center [422, 72] width 31 height 16
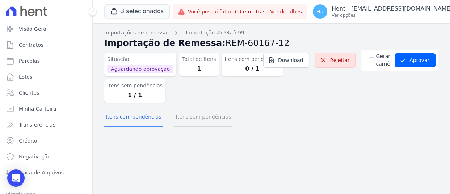
click at [206, 121] on button "Itens sem pendências" at bounding box center [203, 117] width 58 height 19
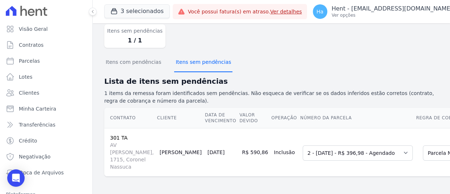
scroll to position [9, 0]
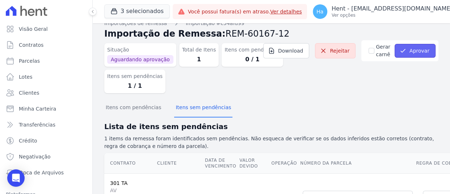
click at [406, 51] on button "Aprovar" at bounding box center [414, 51] width 41 height 14
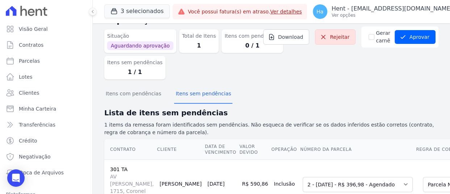
scroll to position [46, 0]
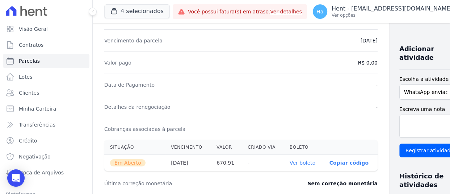
scroll to position [301, 0]
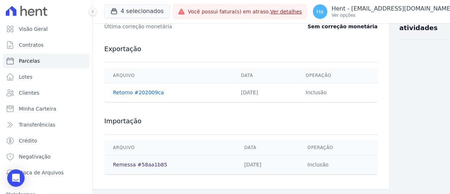
click at [137, 164] on link "Remessa #58aa1b85" at bounding box center [140, 164] width 54 height 6
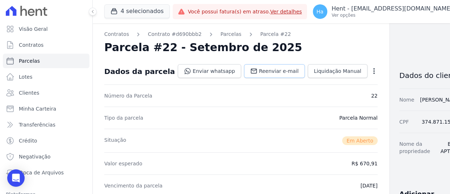
click at [259, 68] on span "Reenviar e-mail" at bounding box center [279, 70] width 40 height 7
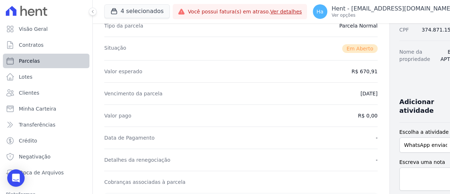
scroll to position [109, 0]
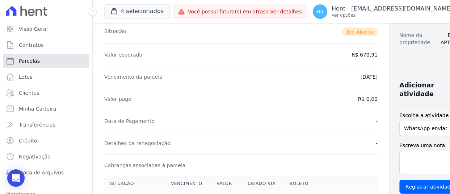
click at [32, 59] on span "Parcelas" at bounding box center [29, 60] width 21 height 7
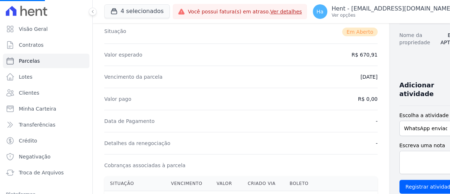
select select
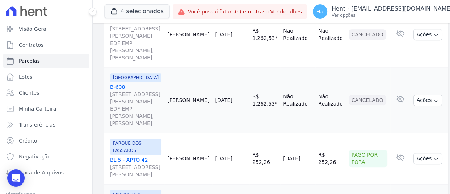
scroll to position [217, 0]
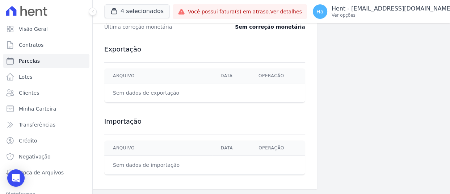
scroll to position [300, 0]
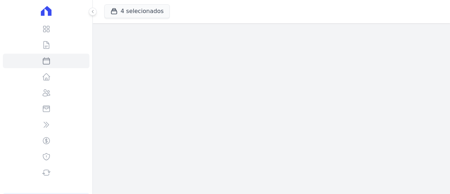
select select
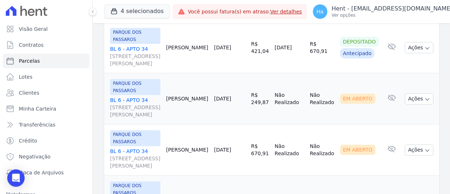
scroll to position [127, 0]
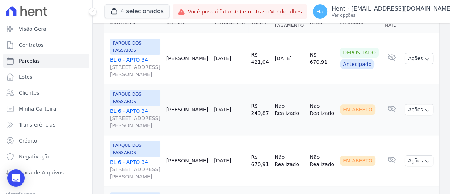
click at [135, 56] on link "BL 6 - APTO 34 Rua Arminda de Lima, 20, SALA 01, Centro" at bounding box center [135, 67] width 50 height 22
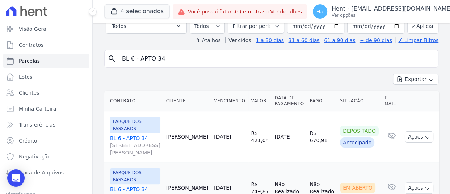
scroll to position [0, 0]
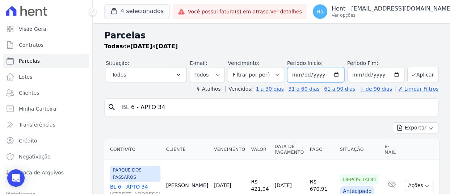
click at [304, 72] on input "2025-08-01" at bounding box center [315, 74] width 57 height 15
type input "[DATE]"
click at [424, 72] on button "Aplicar" at bounding box center [422, 75] width 31 height 16
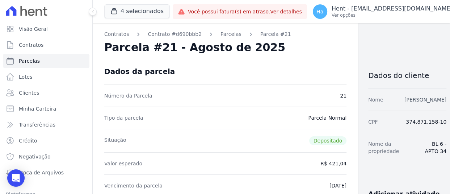
click at [406, 98] on link "[PERSON_NAME]" at bounding box center [425, 100] width 42 height 6
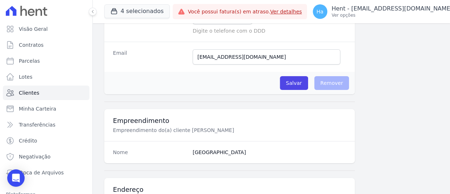
scroll to position [145, 0]
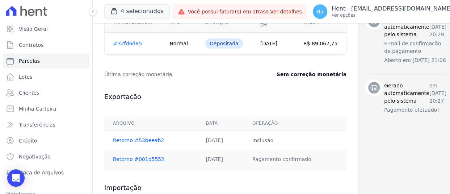
scroll to position [109, 0]
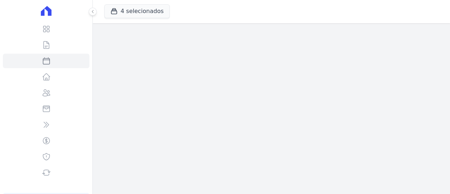
select select
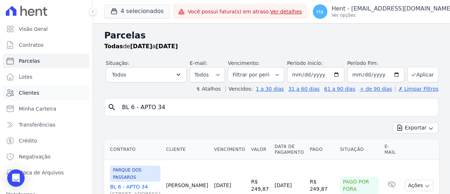
drag, startPoint x: 164, startPoint y: 106, endPoint x: 5, endPoint y: 90, distance: 159.6
click at [10, 93] on div "Visão Geral Contratos Parcelas Lotes Clientes Minha Carteira Transferências Cré…" at bounding box center [225, 97] width 450 height 194
type input "Yohana"
select select
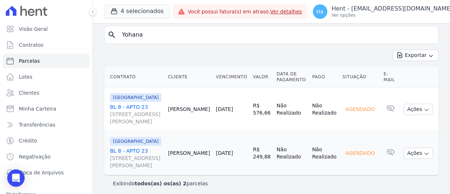
scroll to position [75, 0]
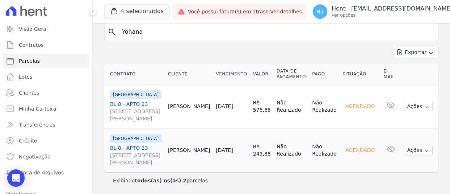
click at [134, 102] on link "BL 8 - APTO 23 Rua Arminda de Lima, 20, SALA 04, Centro" at bounding box center [136, 111] width 52 height 22
click at [138, 147] on link "BL 8 - APTO 23 Rua Arminda de Lima, 20, SALA 04, Centro" at bounding box center [136, 155] width 52 height 22
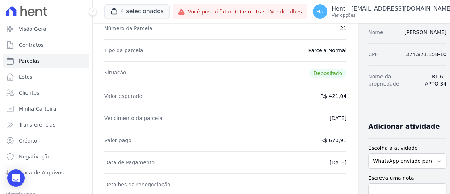
scroll to position [67, 0]
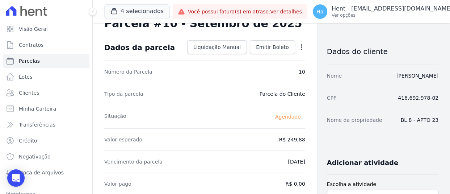
scroll to position [36, 0]
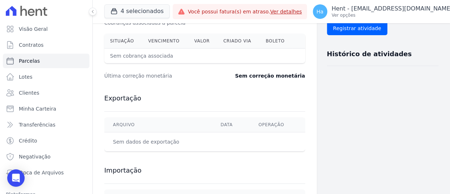
scroll to position [253, 0]
